Goal: Find specific page/section: Find specific page/section

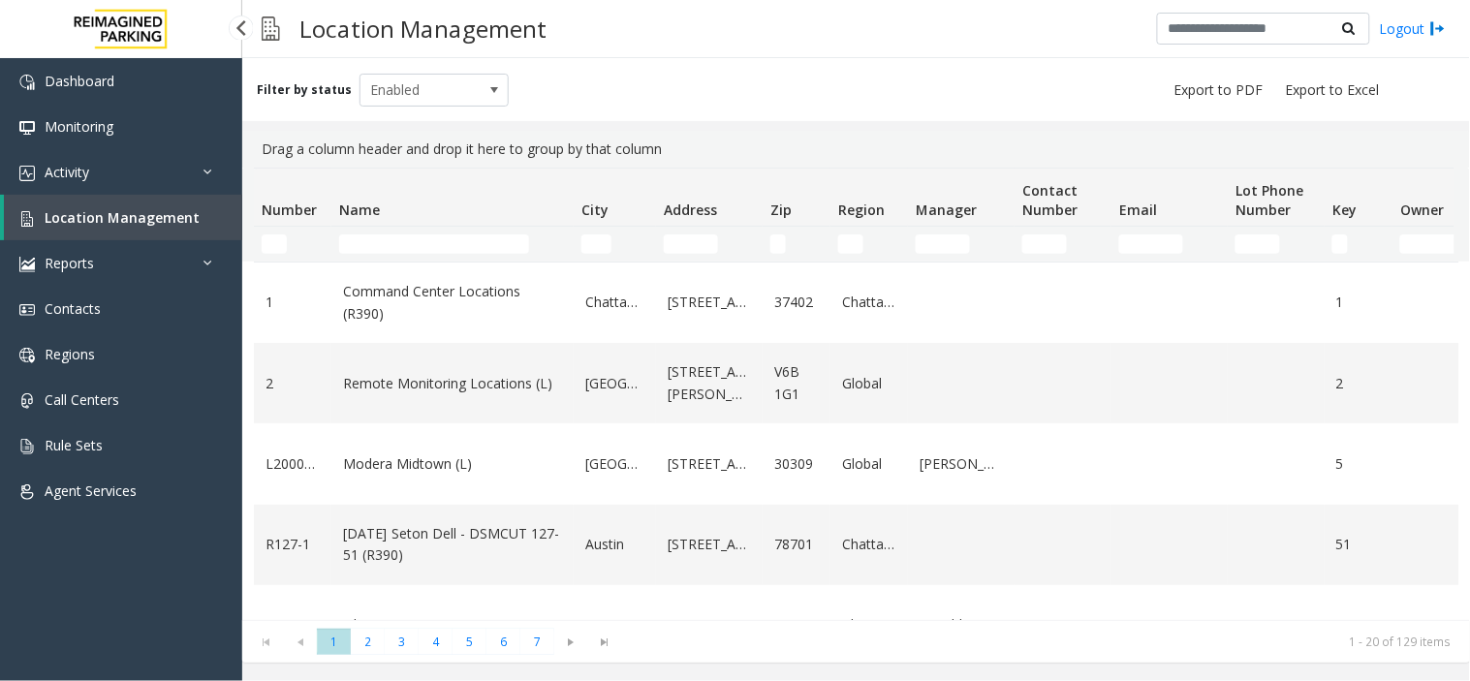
click at [79, 216] on span "Location Management" at bounding box center [122, 217] width 155 height 18
click at [496, 156] on div "Drag a column header and drop it here to group by that column" at bounding box center [856, 149] width 1205 height 37
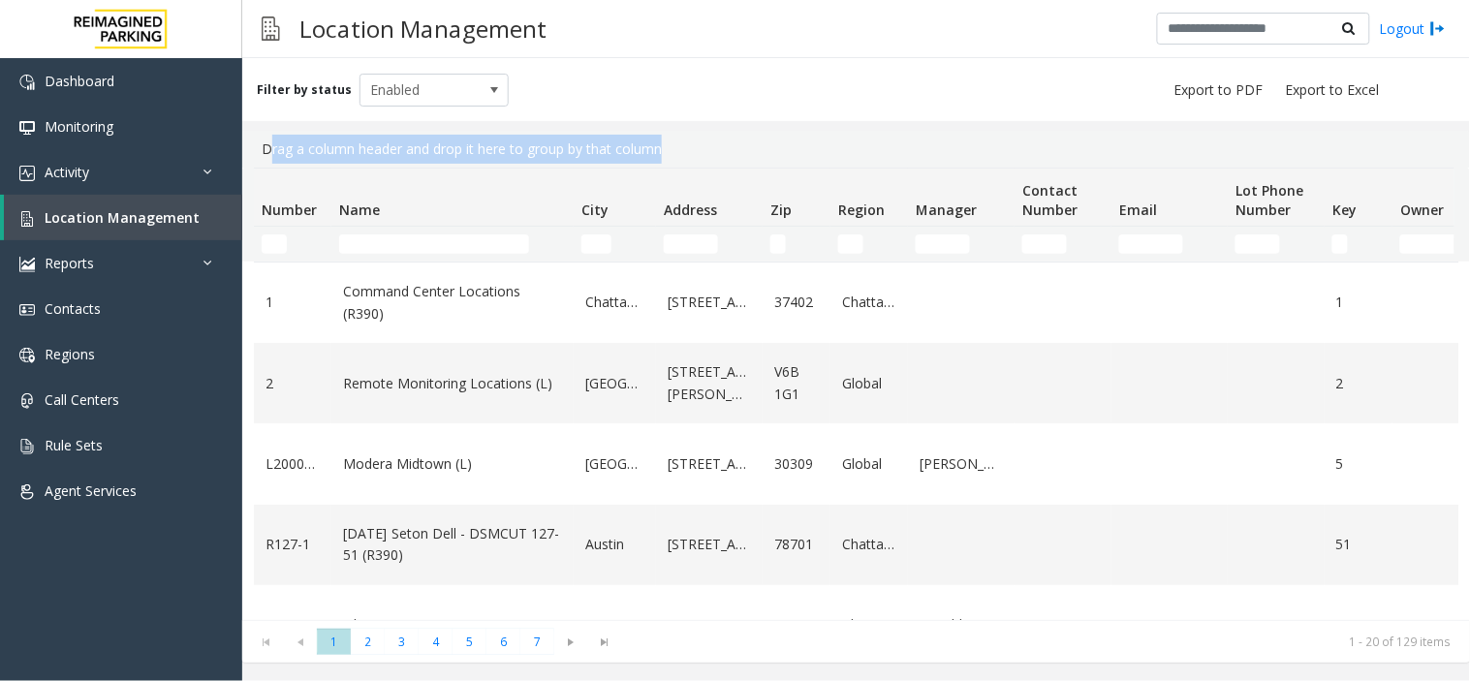
click at [496, 156] on div "Drag a column header and drop it here to group by that column" at bounding box center [856, 149] width 1205 height 37
click at [330, 157] on div "Drag a column header and drop it here to group by that column" at bounding box center [856, 149] width 1205 height 37
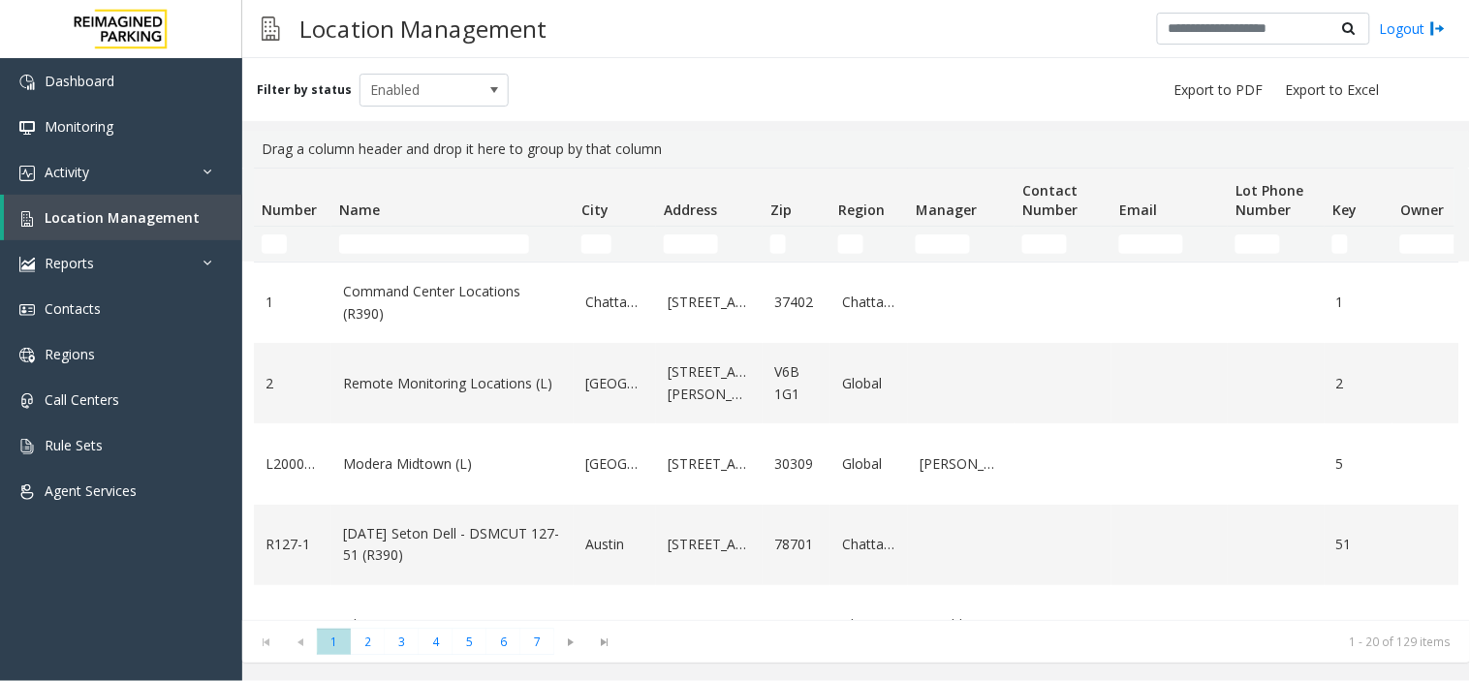
click at [330, 157] on div "Drag a column header and drop it here to group by that column" at bounding box center [856, 149] width 1205 height 37
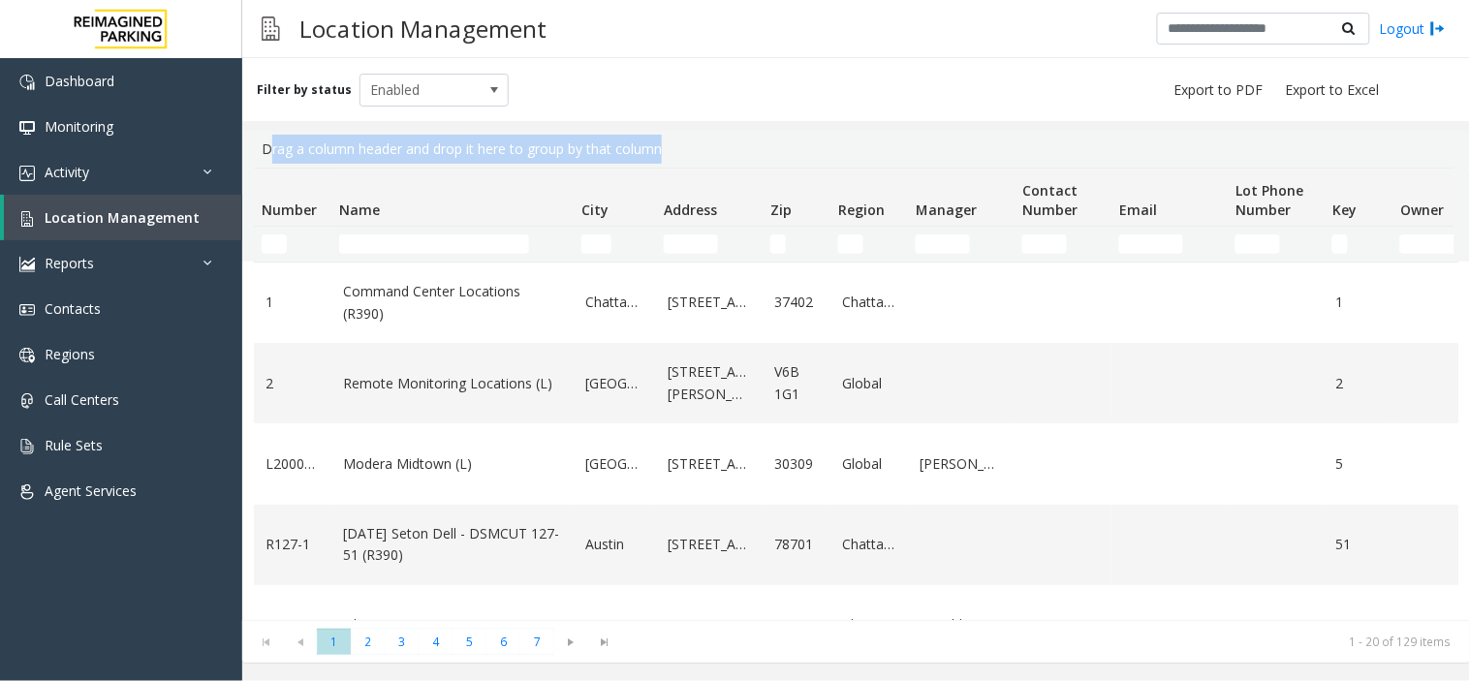
click at [330, 157] on div "Drag a column header and drop it here to group by that column" at bounding box center [856, 149] width 1205 height 37
click at [269, 161] on div "Drag a column header and drop it here to group by that column" at bounding box center [856, 149] width 1205 height 37
drag, startPoint x: 269, startPoint y: 161, endPoint x: 675, endPoint y: 155, distance: 406.1
click at [675, 155] on div "Drag a column header and drop it here to group by that column" at bounding box center [856, 149] width 1205 height 37
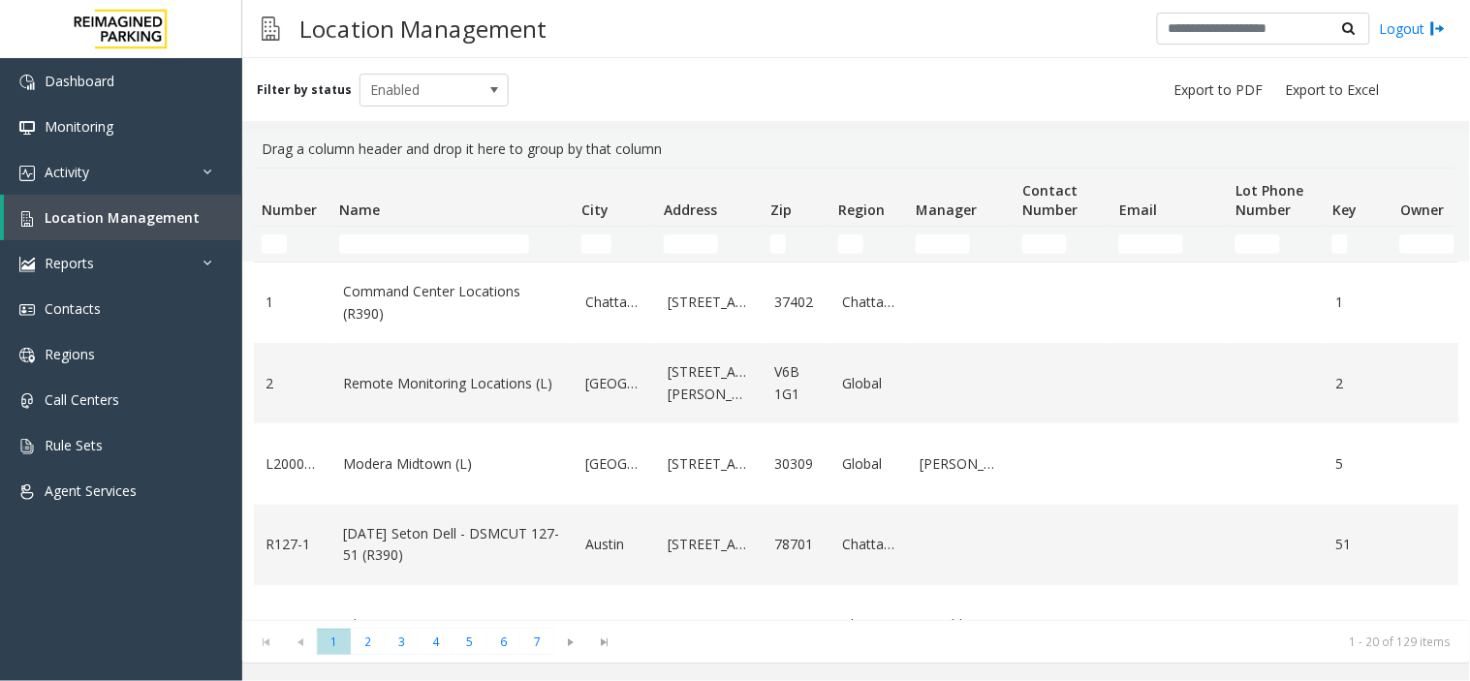
click at [626, 145] on div "Drag a column header and drop it here to group by that column" at bounding box center [856, 149] width 1205 height 37
click at [502, 240] on input "******" at bounding box center [434, 244] width 190 height 19
click at [502, 240] on app-root "Dashboard Monitoring Activity Daily Activity Lane Activity Agent Activity Quali…" at bounding box center [735, 340] width 1470 height 681
type input "******"
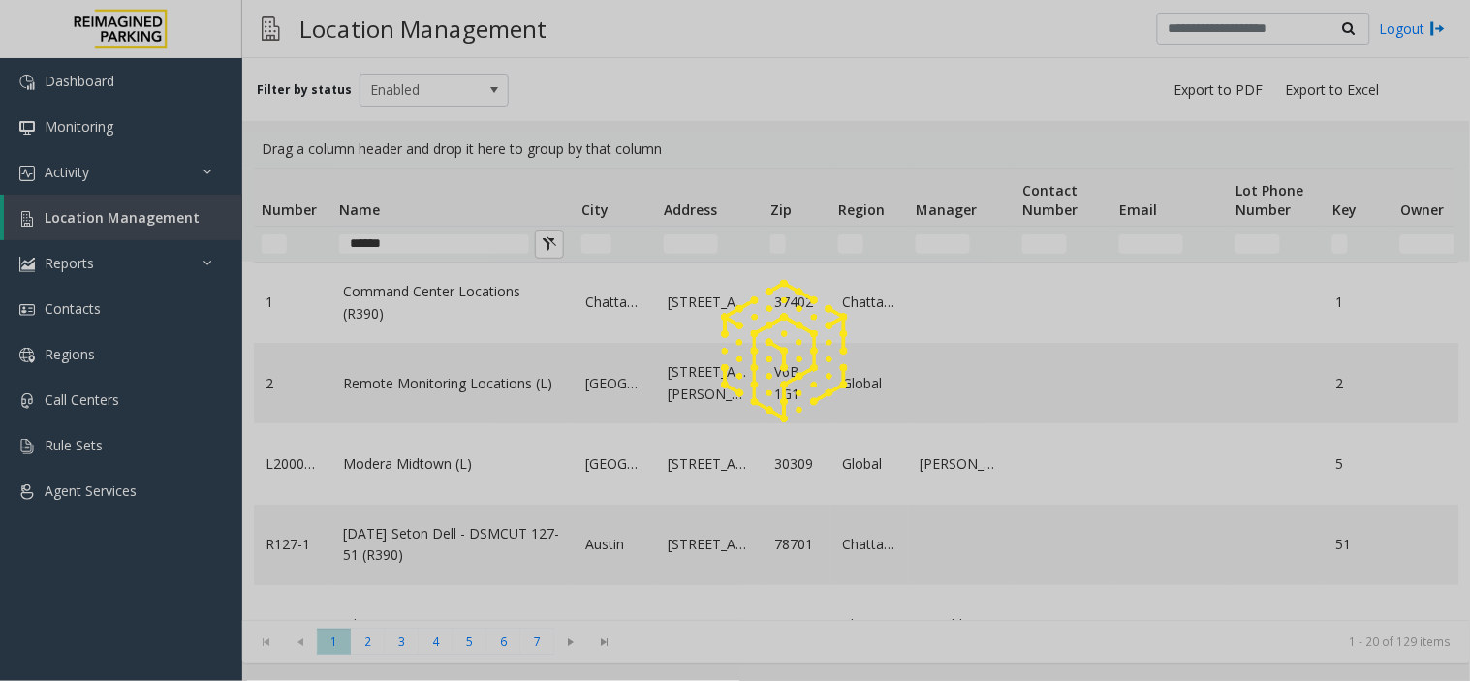
click at [502, 240] on div at bounding box center [735, 340] width 1470 height 681
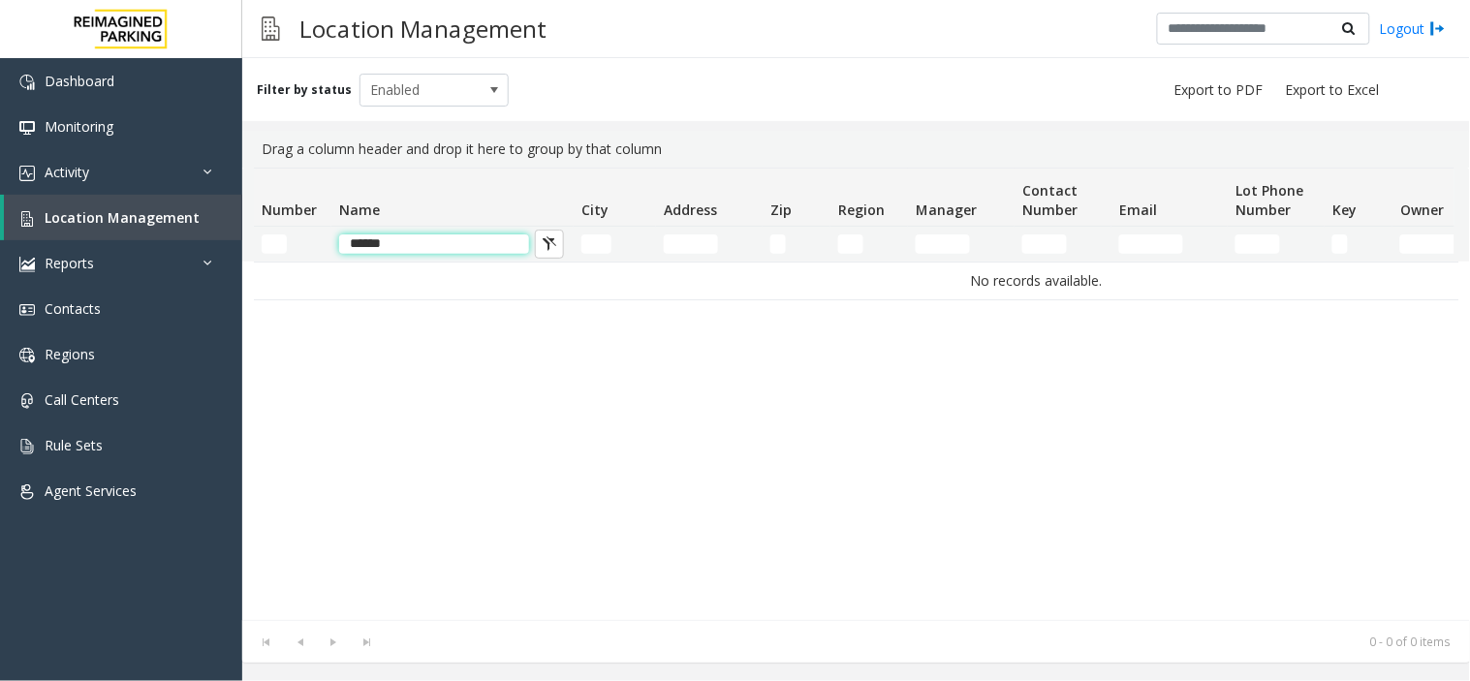
click at [502, 240] on input "******" at bounding box center [434, 244] width 190 height 19
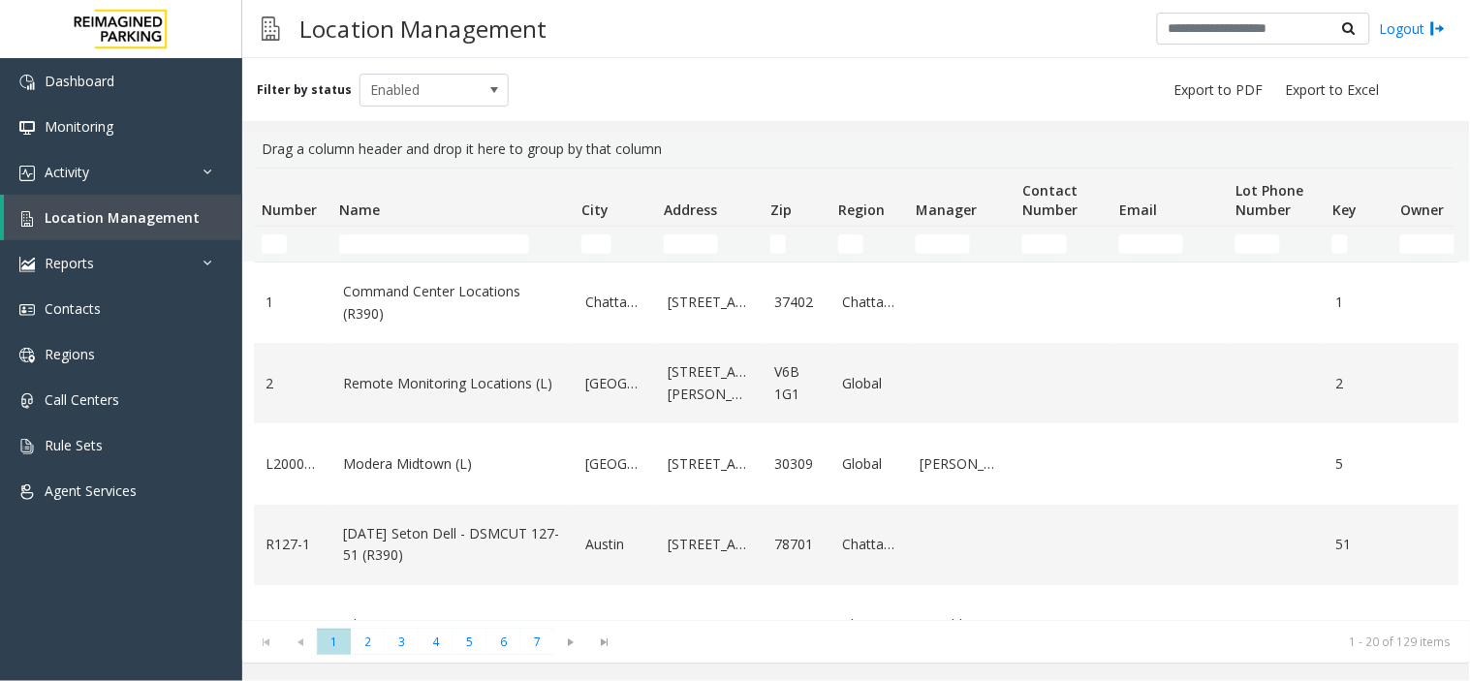
click at [467, 17] on h3 "Location Management" at bounding box center [423, 28] width 267 height 47
click at [331, 35] on h3 "Location Management" at bounding box center [423, 28] width 267 height 47
drag, startPoint x: 330, startPoint y: 36, endPoint x: 302, endPoint y: 41, distance: 28.5
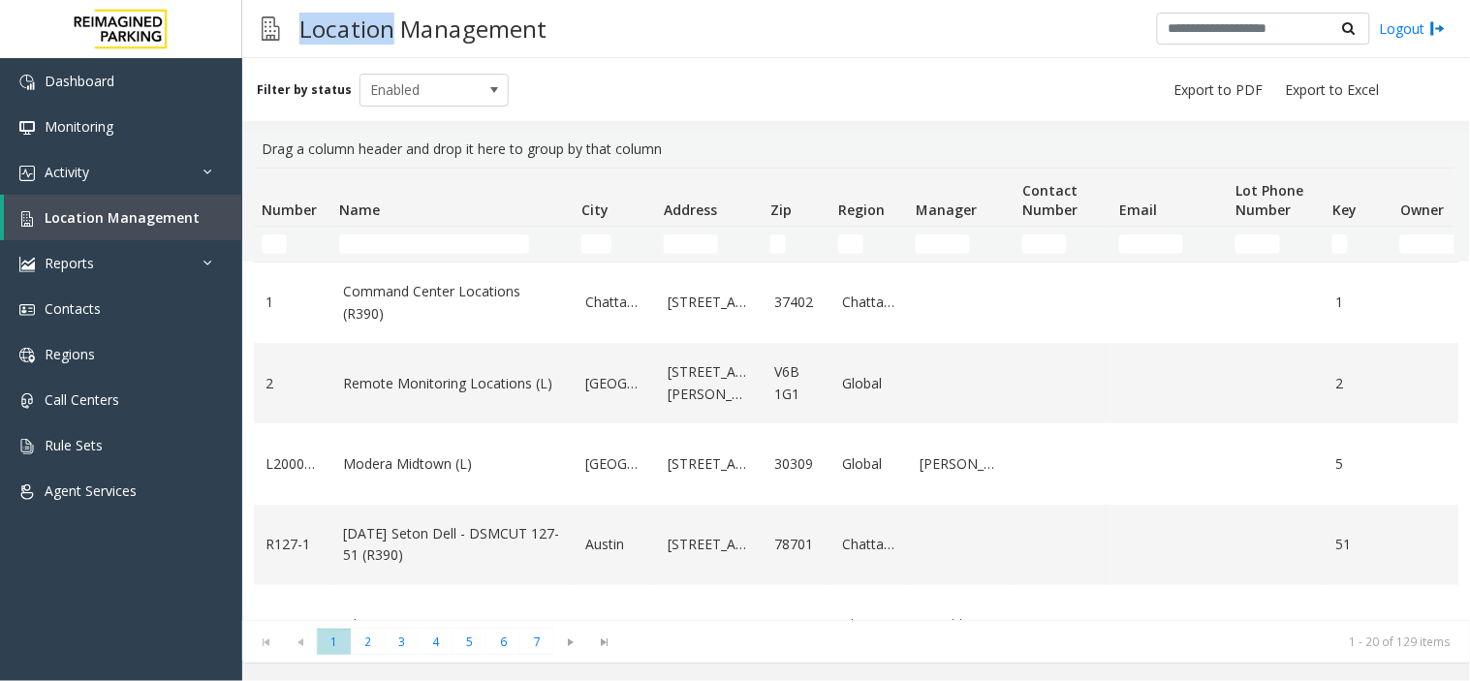
click at [302, 41] on h3 "Location Management" at bounding box center [423, 28] width 267 height 47
click at [301, 20] on h3 "Location Management" at bounding box center [423, 28] width 267 height 47
click at [325, 22] on h3 "Location Management" at bounding box center [423, 28] width 267 height 47
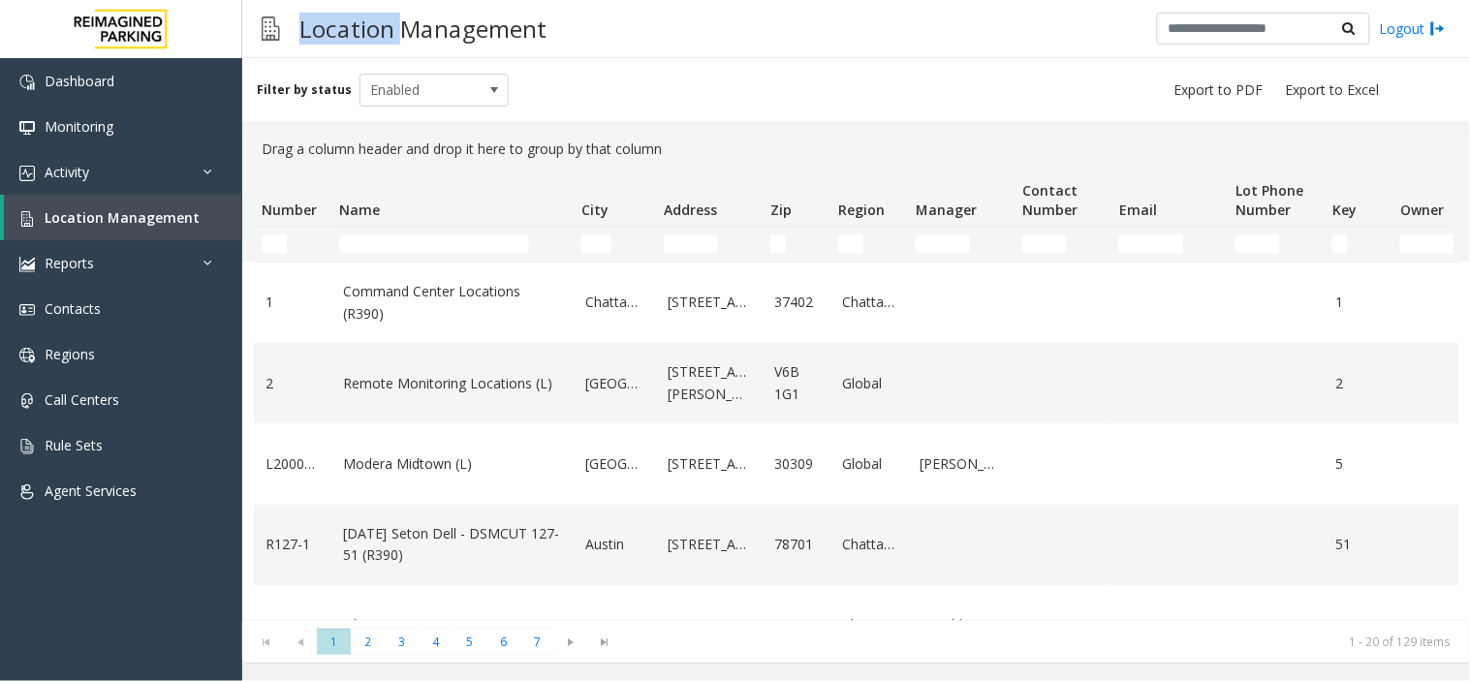
click at [352, 16] on h3 "Location Management" at bounding box center [423, 28] width 267 height 47
drag, startPoint x: 388, startPoint y: 40, endPoint x: 331, endPoint y: 31, distance: 56.9
click at [331, 31] on h3 "Location Management" at bounding box center [423, 28] width 267 height 47
drag, startPoint x: 331, startPoint y: 31, endPoint x: 369, endPoint y: 31, distance: 37.8
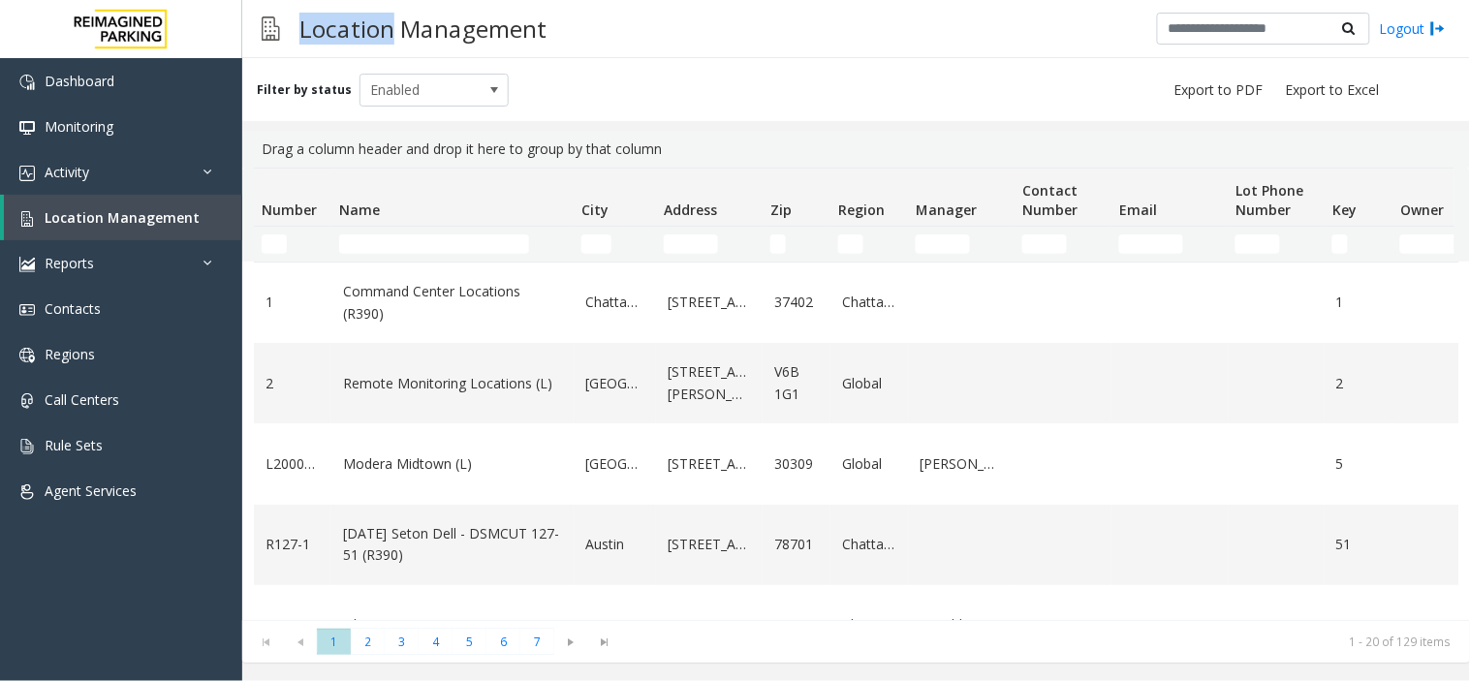
click at [369, 31] on h3 "Location Management" at bounding box center [423, 28] width 267 height 47
click at [370, 30] on h3 "Location Management" at bounding box center [423, 28] width 267 height 47
drag, startPoint x: 390, startPoint y: 30, endPoint x: 296, endPoint y: 46, distance: 95.3
click at [296, 46] on h3 "Location Management" at bounding box center [423, 28] width 267 height 47
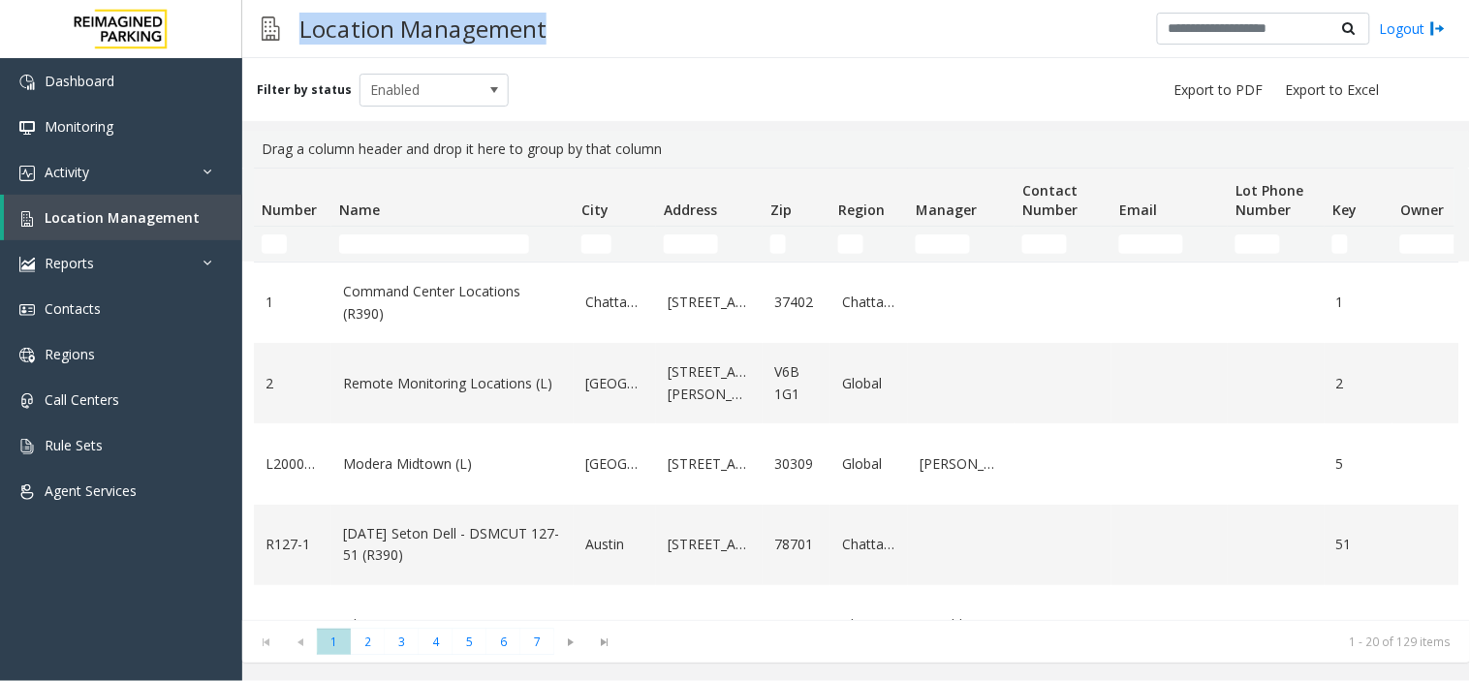
drag, startPoint x: 296, startPoint y: 46, endPoint x: 663, endPoint y: 17, distance: 368.4
click at [663, 17] on div "Location Management Logout" at bounding box center [856, 29] width 1228 height 58
